Goal: Task Accomplishment & Management: Manage account settings

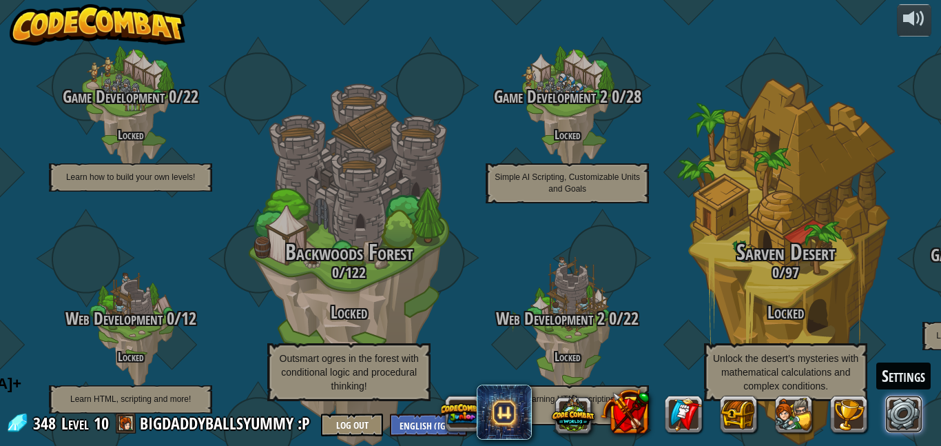
click at [906, 417] on link at bounding box center [904, 413] width 37 height 37
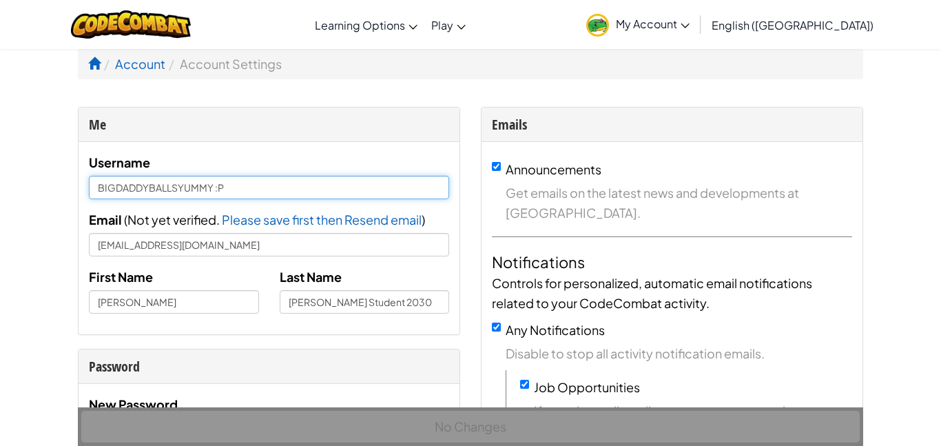
drag, startPoint x: 322, startPoint y: 185, endPoint x: 0, endPoint y: 55, distance: 347.6
type input "n"
type input "nickgay30"
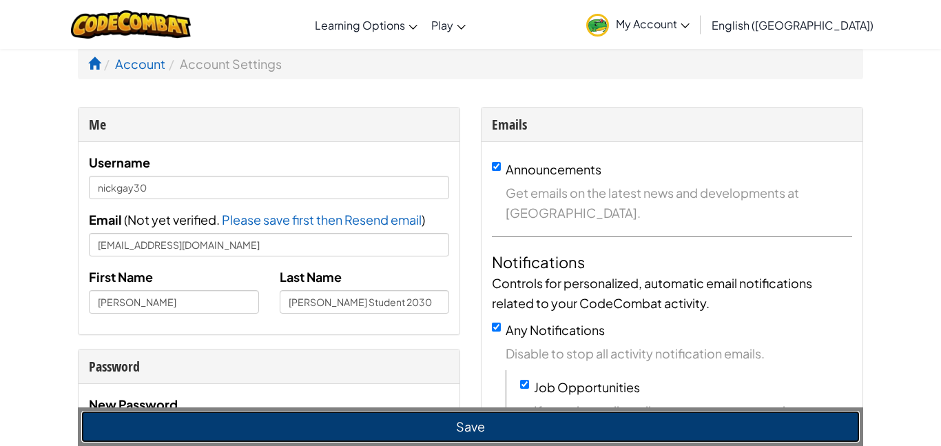
click at [567, 423] on button "Save" at bounding box center [470, 426] width 778 height 32
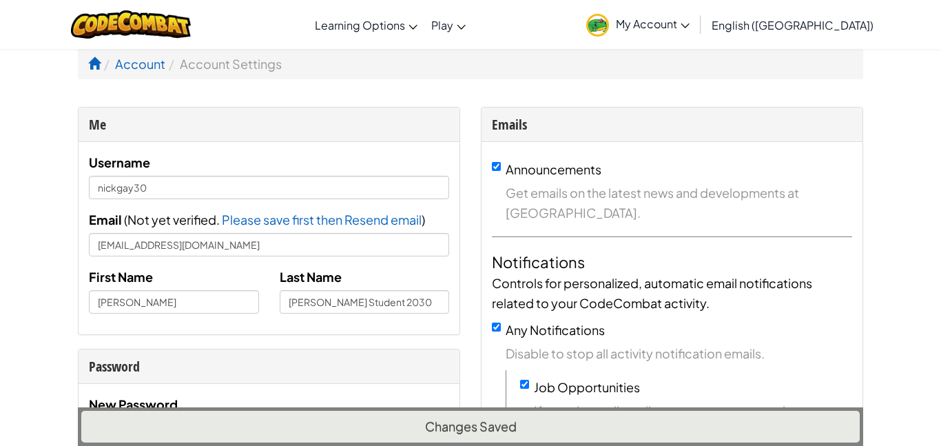
click at [820, 362] on span "Disable to stop all activity notification emails." at bounding box center [679, 353] width 346 height 20
